Goal: Communication & Community: Ask a question

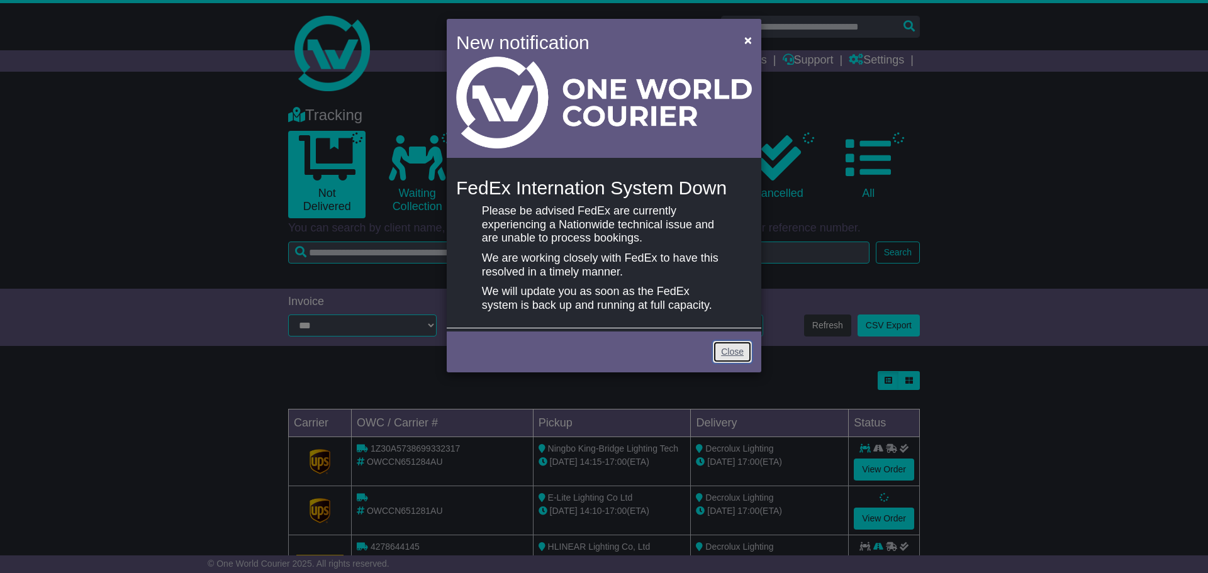
click at [729, 349] on link "Close" at bounding box center [732, 352] width 39 height 22
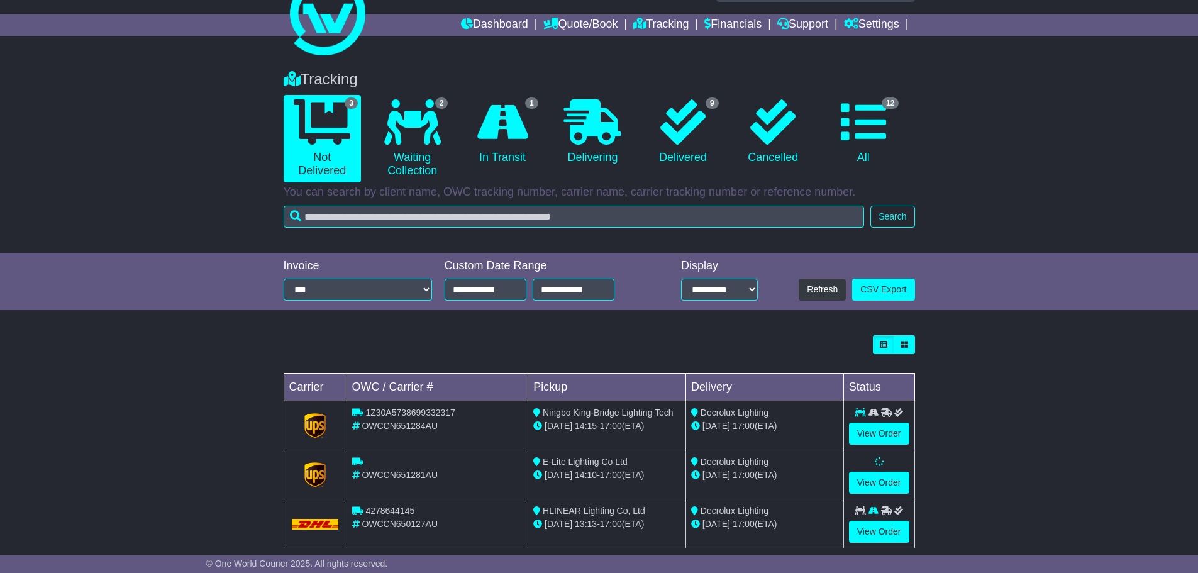
scroll to position [56, 0]
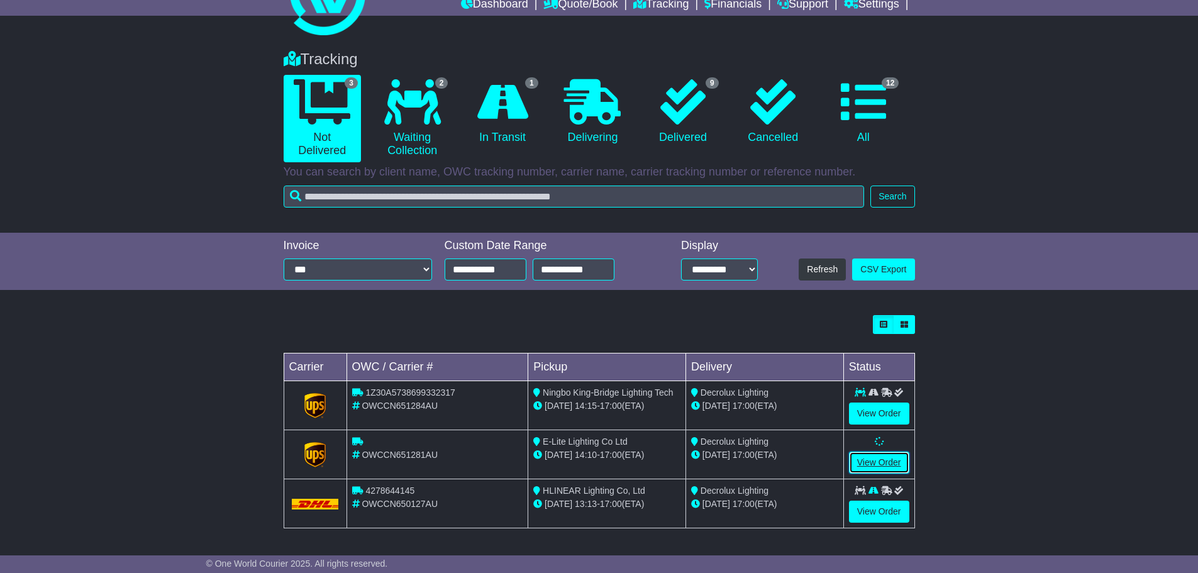
click at [886, 459] on link "View Order" at bounding box center [879, 463] width 60 height 22
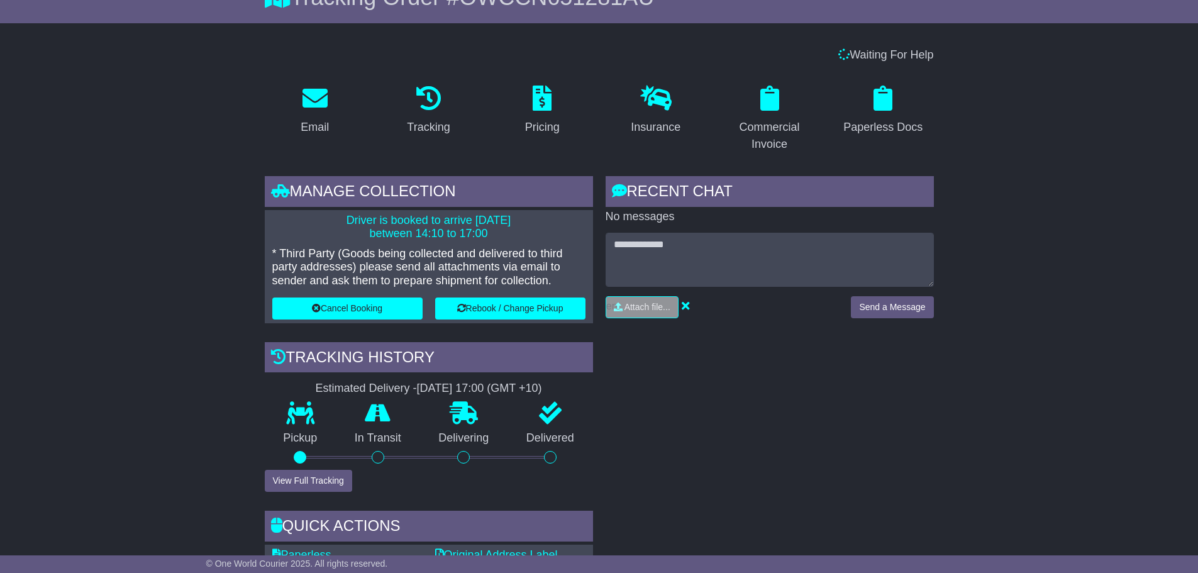
scroll to position [126, 0]
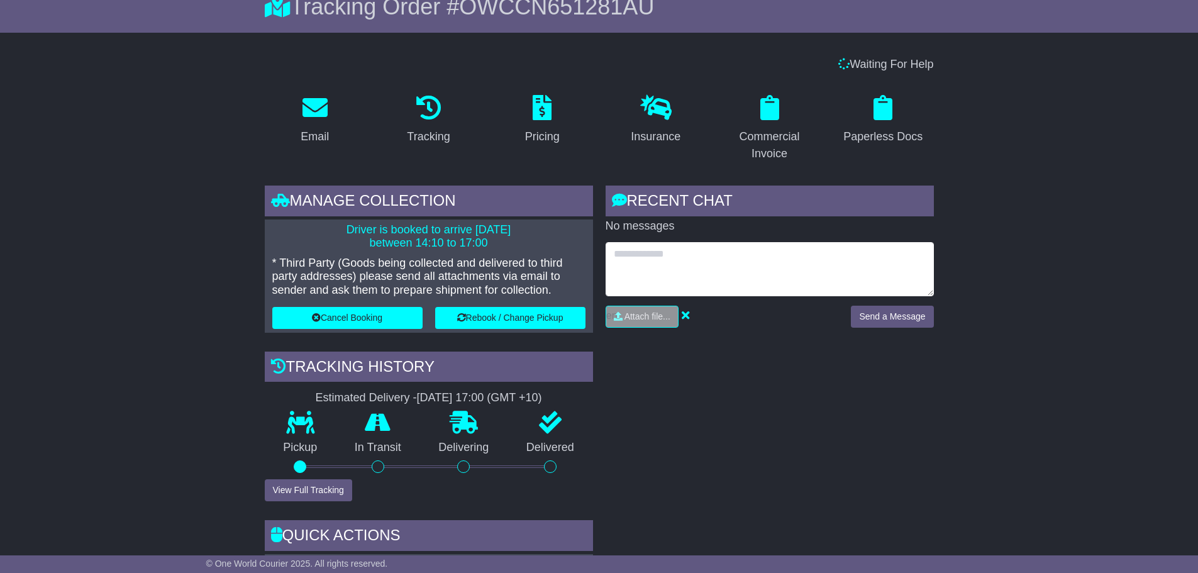
click at [630, 261] on textarea at bounding box center [770, 269] width 328 height 54
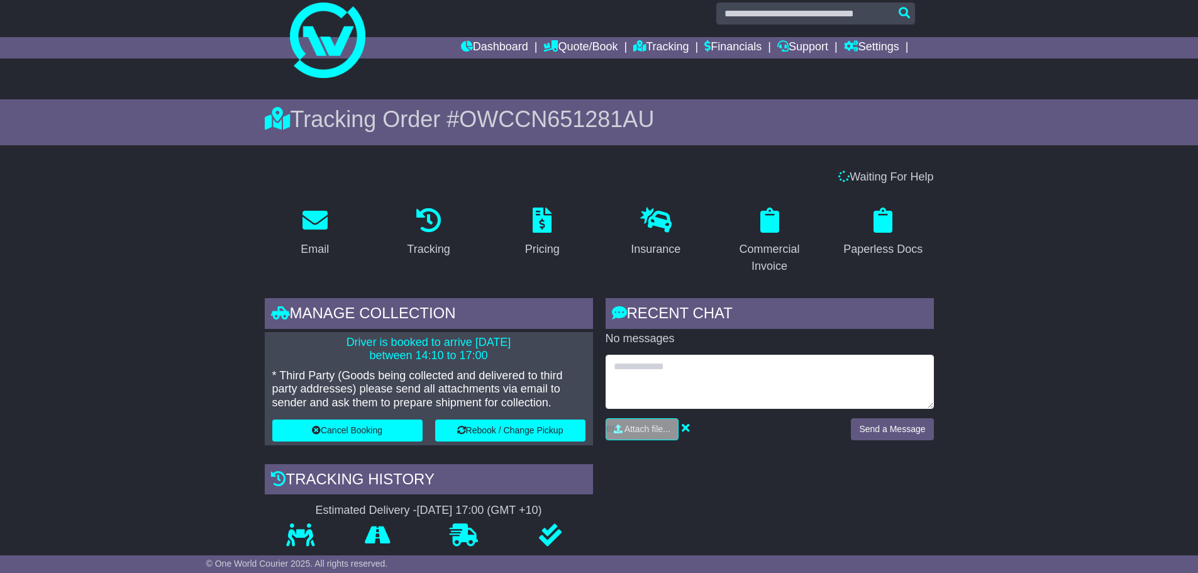
scroll to position [0, 0]
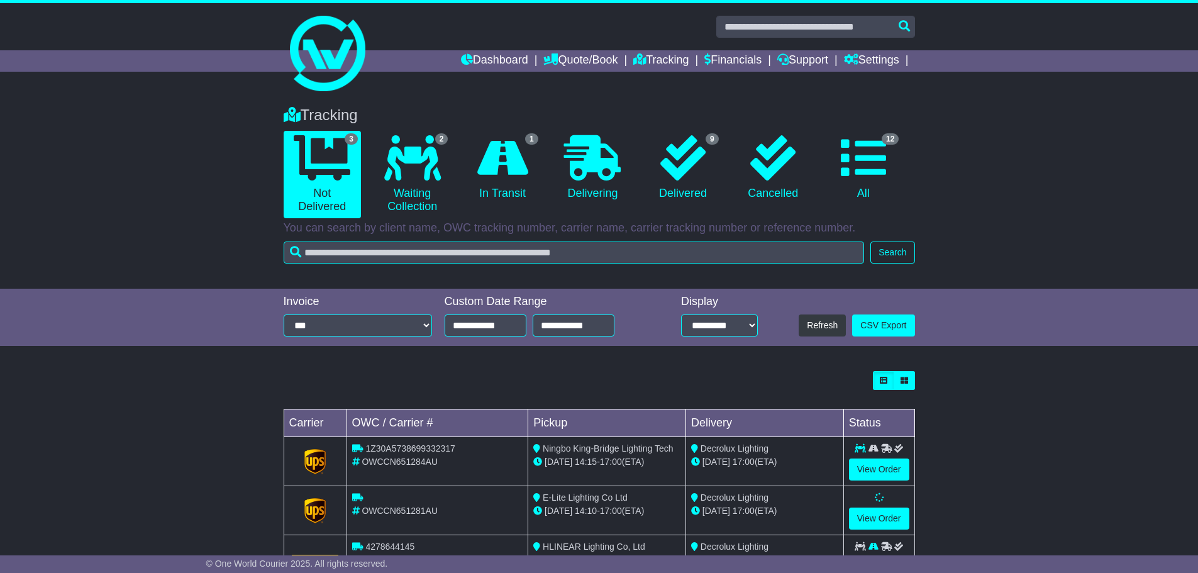
scroll to position [56, 0]
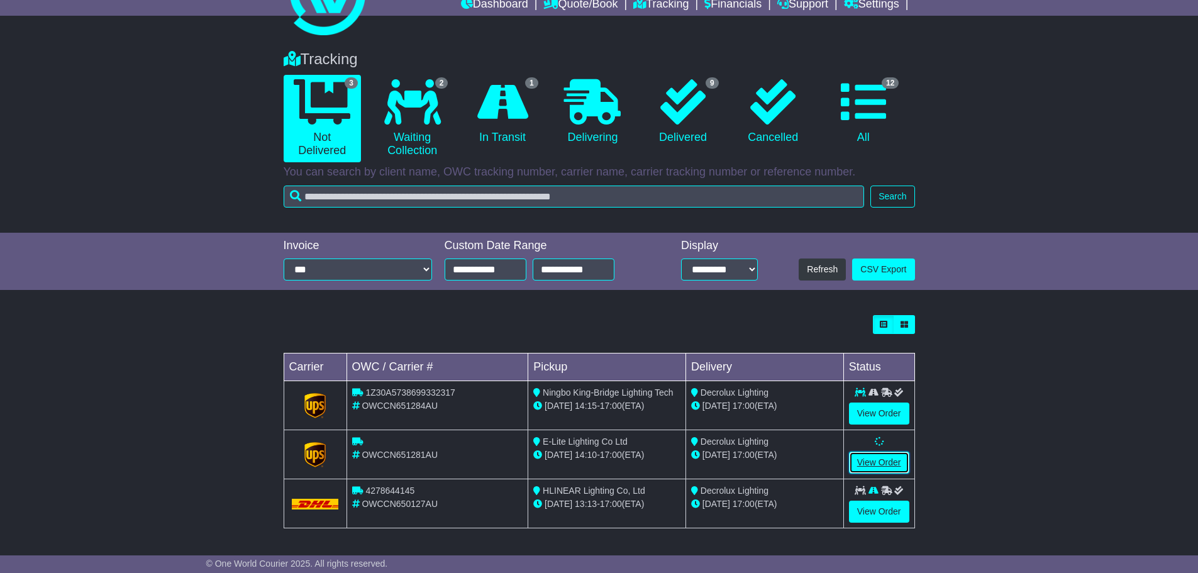
click at [872, 459] on link "View Order" at bounding box center [879, 463] width 60 height 22
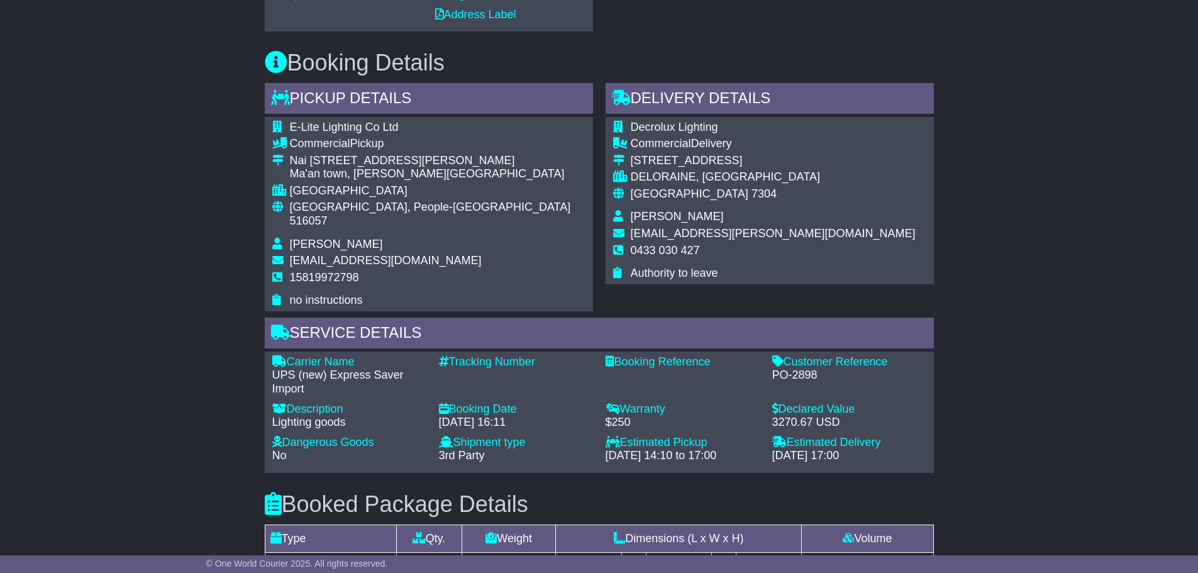
scroll to position [755, 0]
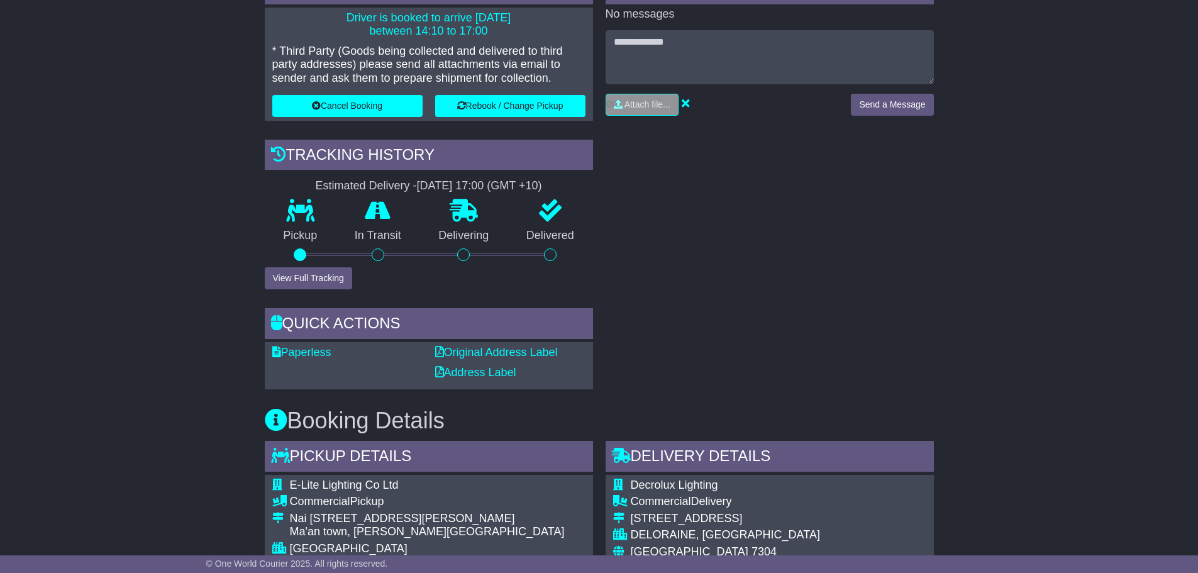
scroll to position [755, 0]
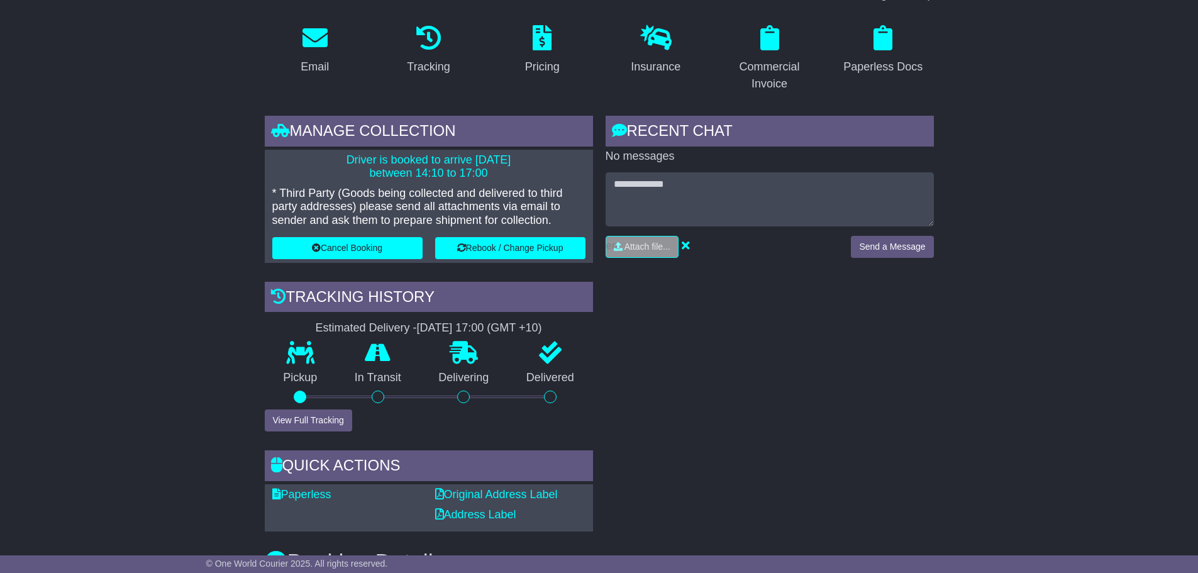
scroll to position [212, 0]
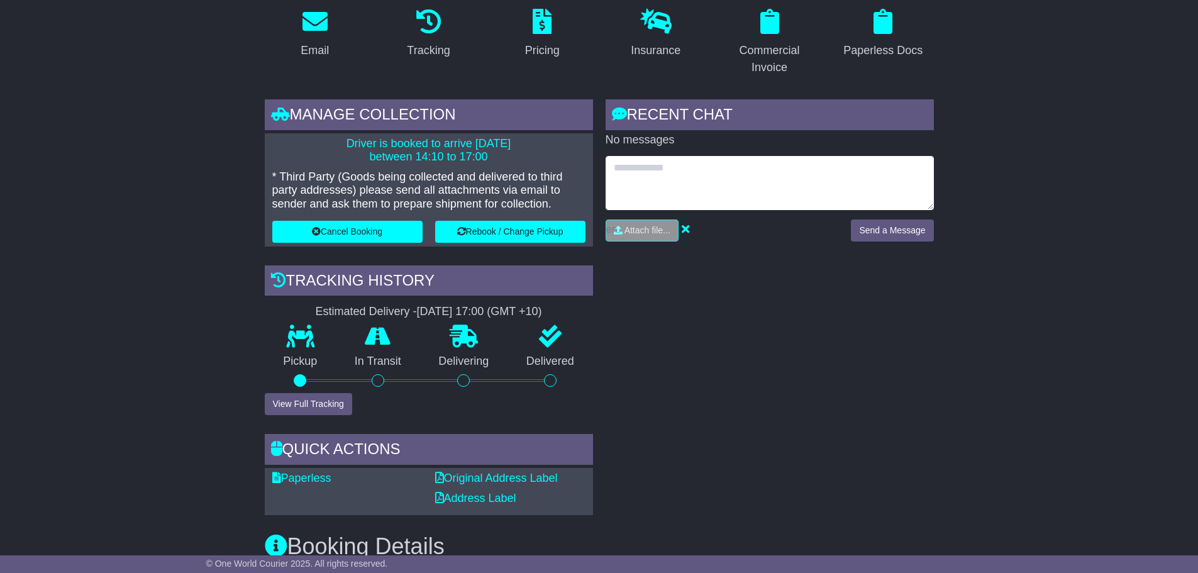
click at [681, 178] on textarea at bounding box center [770, 183] width 328 height 54
click at [817, 182] on textarea "**********" at bounding box center [770, 183] width 328 height 54
type textarea "**********"
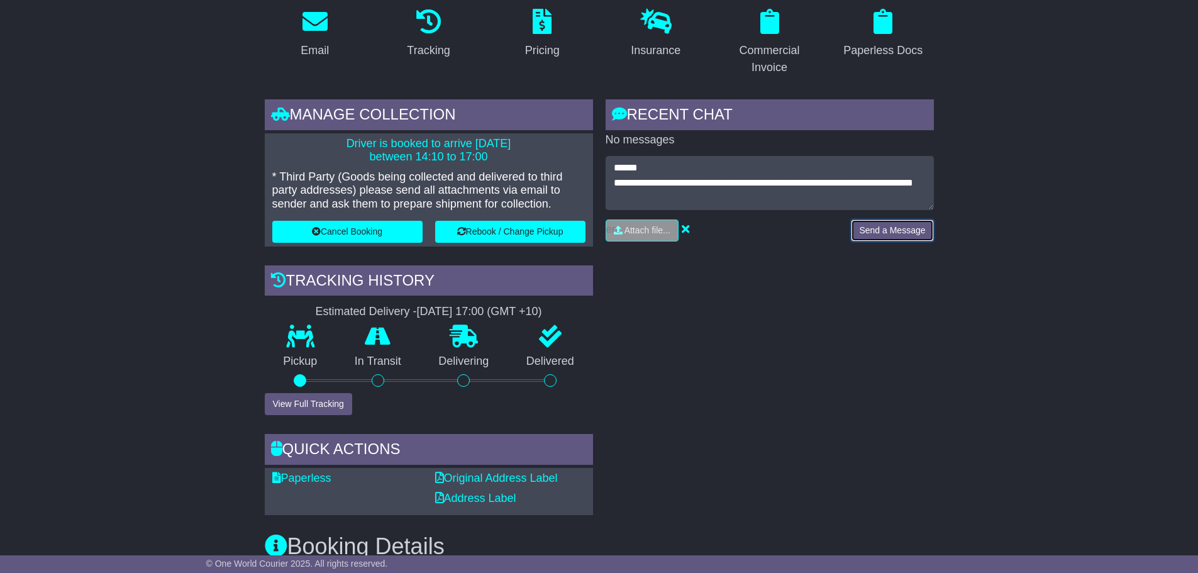
click at [893, 230] on button "Send a Message" at bounding box center [892, 231] width 82 height 22
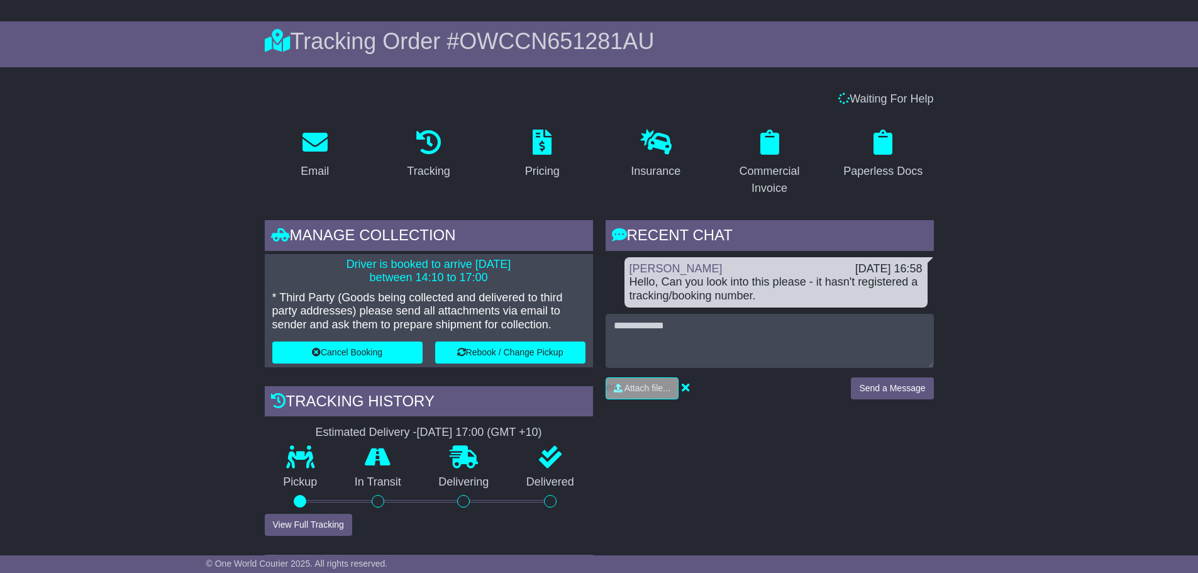
scroll to position [86, 0]
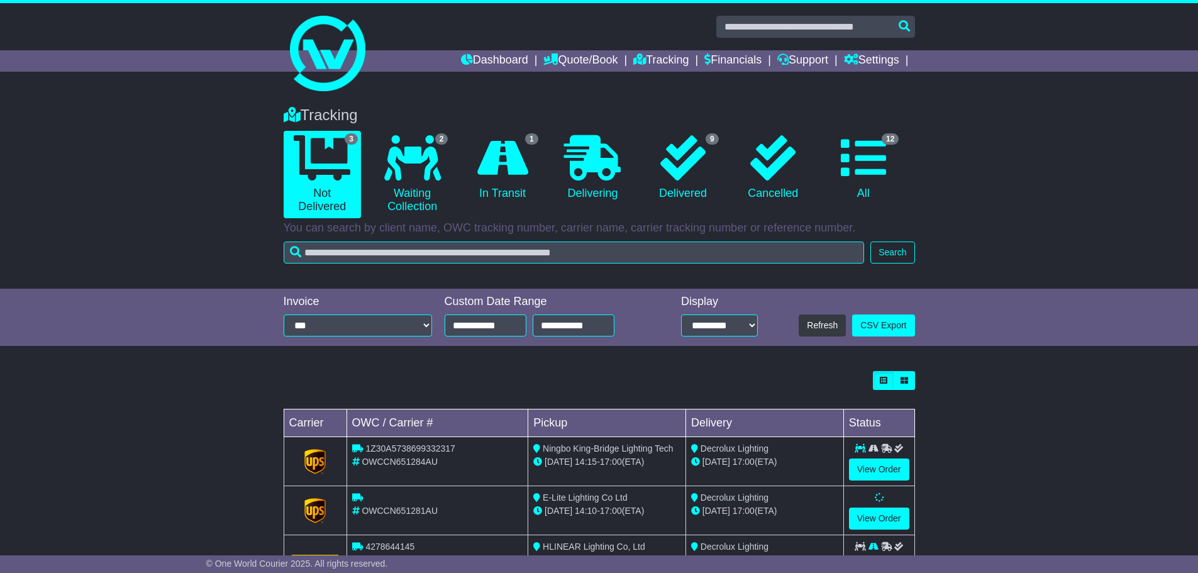
scroll to position [56, 0]
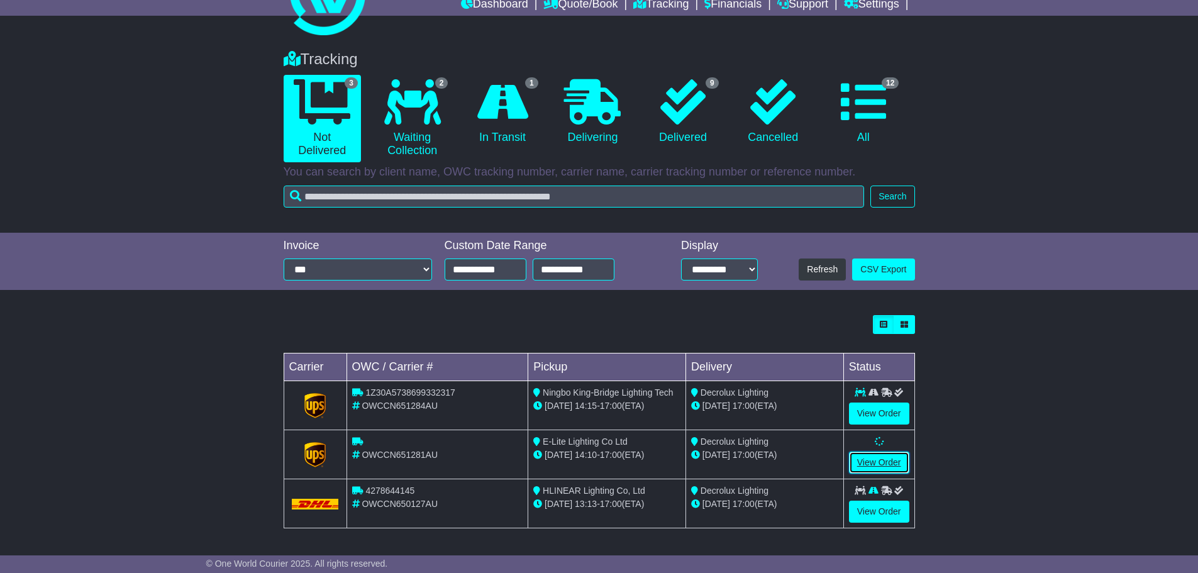
click at [876, 463] on link "View Order" at bounding box center [879, 463] width 60 height 22
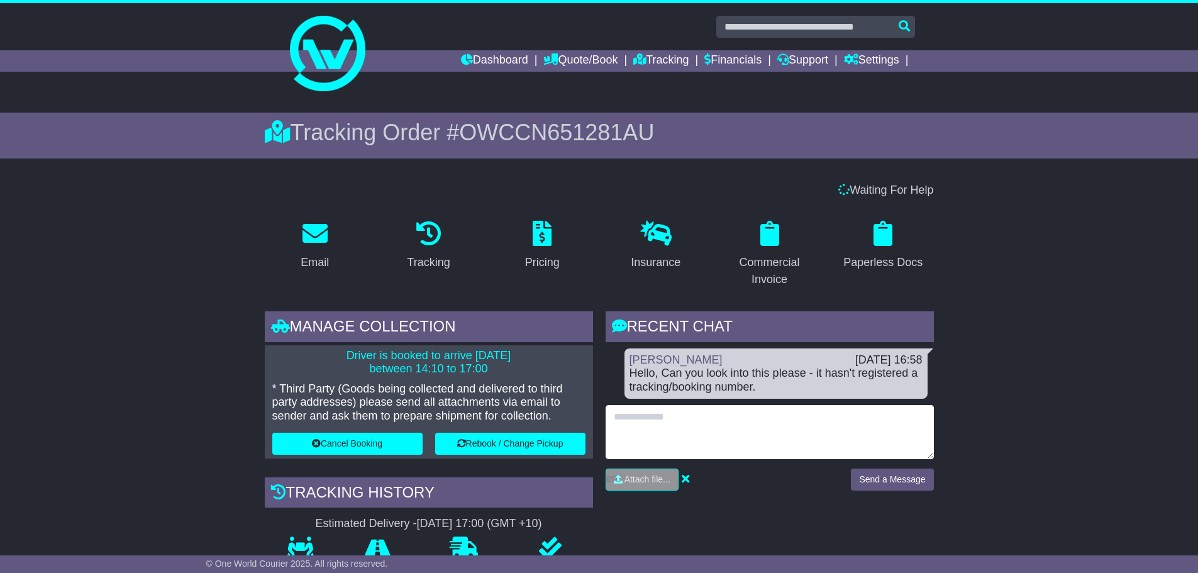
click at [698, 425] on textarea at bounding box center [770, 432] width 328 height 54
type textarea "**********"
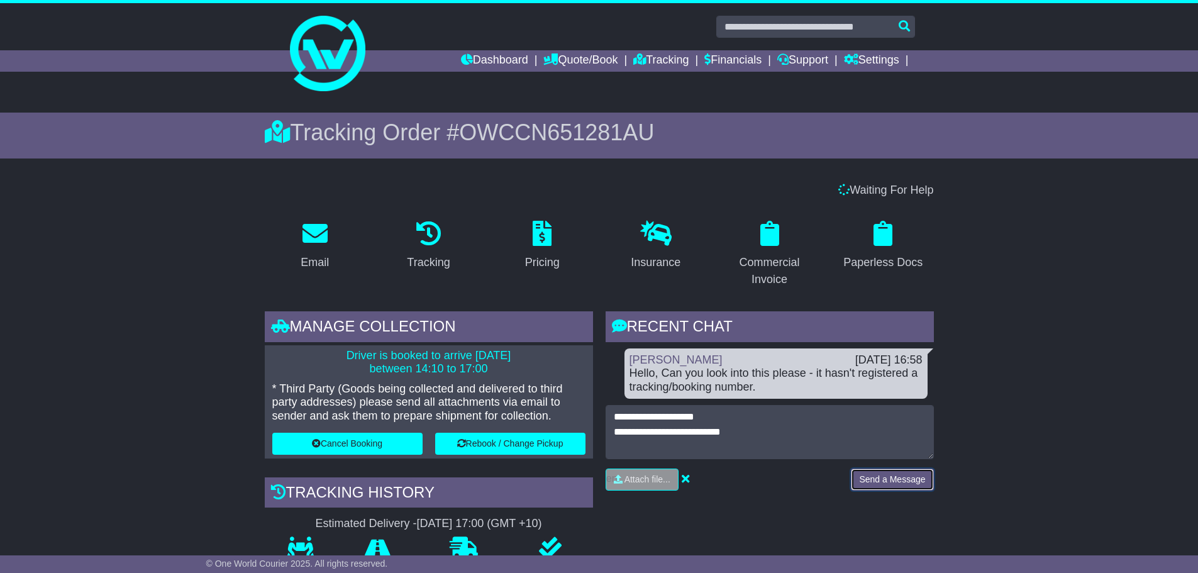
click at [902, 488] on button "Send a Message" at bounding box center [892, 480] width 82 height 22
